Goal: Transaction & Acquisition: Purchase product/service

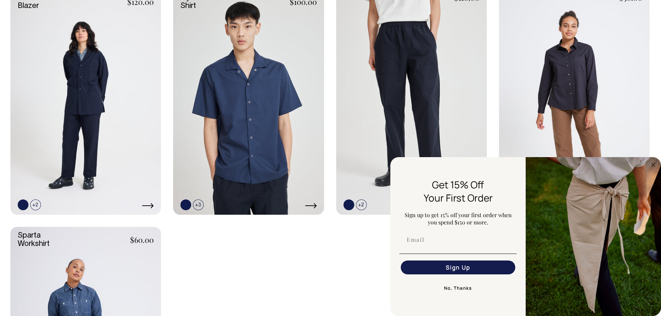
scroll to position [243, 0]
click at [653, 163] on circle "Close dialog" at bounding box center [654, 165] width 8 height 8
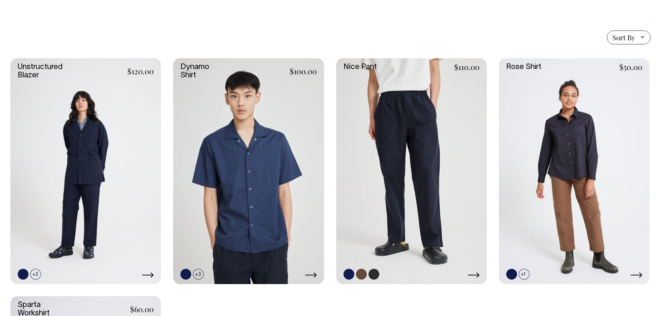
scroll to position [174, 0]
click at [414, 163] on link at bounding box center [411, 172] width 151 height 226
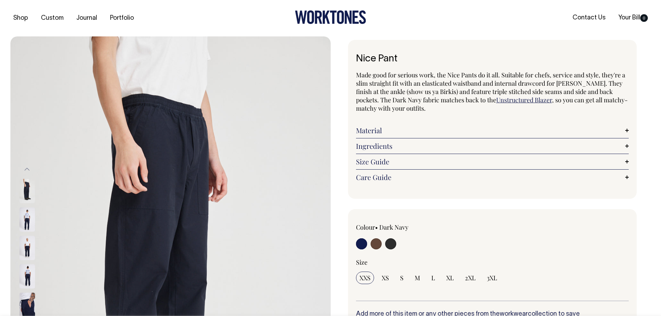
click at [379, 244] on input "radio" at bounding box center [376, 244] width 11 height 11
radio input "true"
radio input "false"
select select "Chocolate"
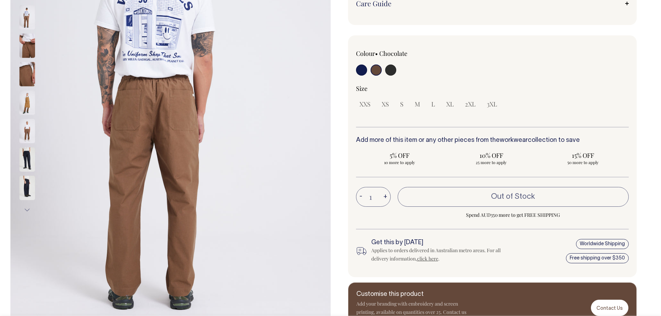
scroll to position [174, 0]
click at [388, 70] on input "radio" at bounding box center [390, 70] width 11 height 11
radio input "true"
select select "Charcoal"
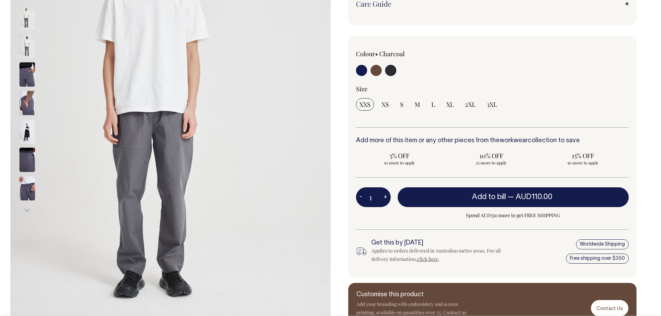
click at [374, 72] on input "radio" at bounding box center [376, 70] width 11 height 11
radio input "true"
radio input "false"
select select "Chocolate"
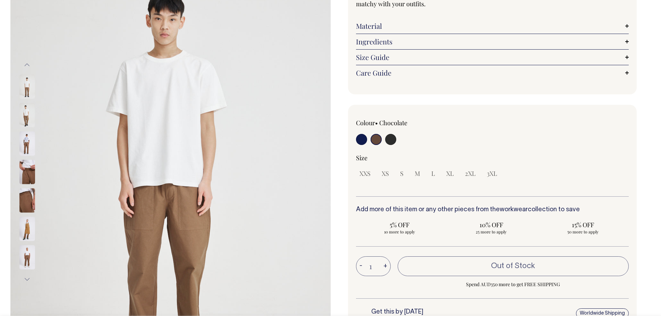
scroll to position [104, 0]
click at [407, 29] on link "Material" at bounding box center [492, 26] width 273 height 8
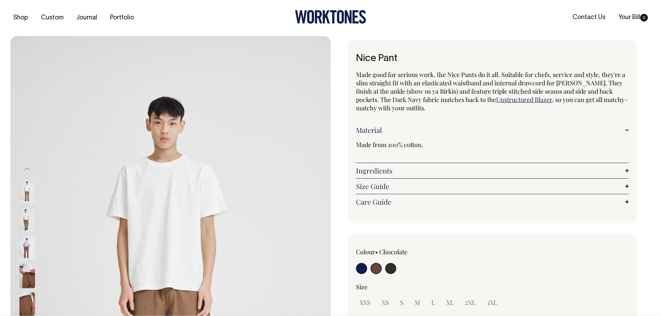
scroll to position [0, 0]
